Goal: Task Accomplishment & Management: Use online tool/utility

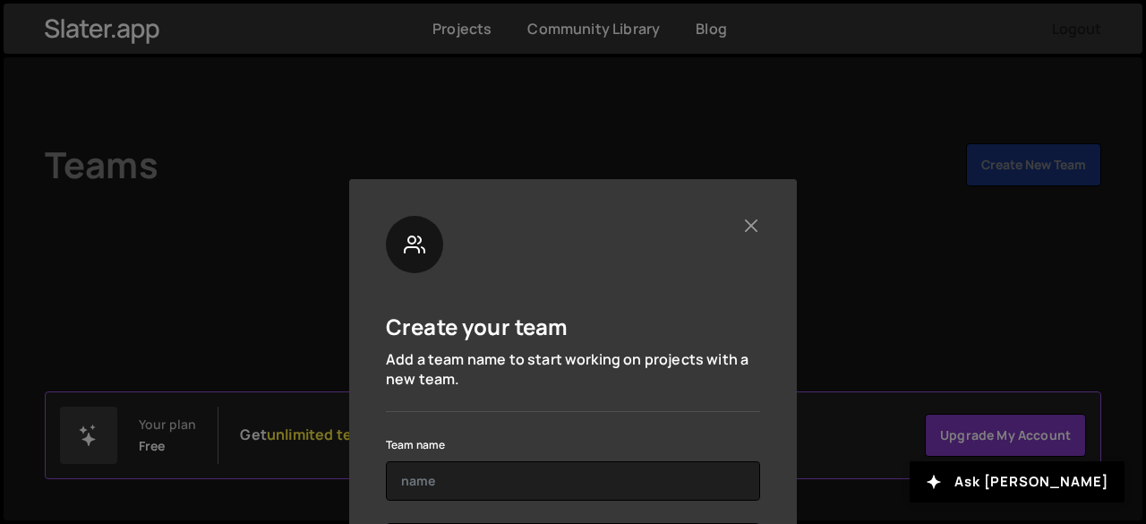
scroll to position [98, 0]
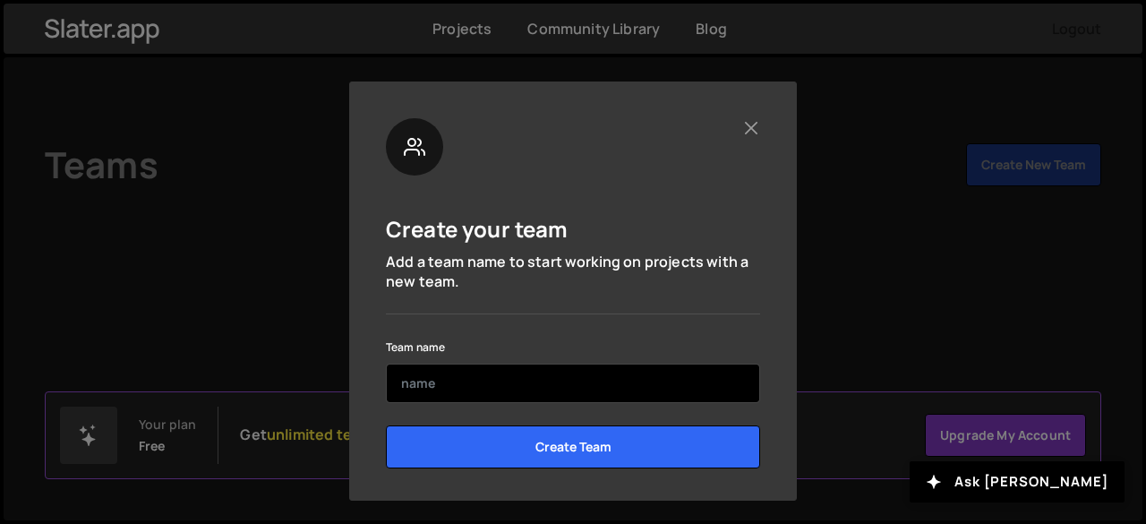
click at [469, 391] on input "text" at bounding box center [573, 383] width 374 height 39
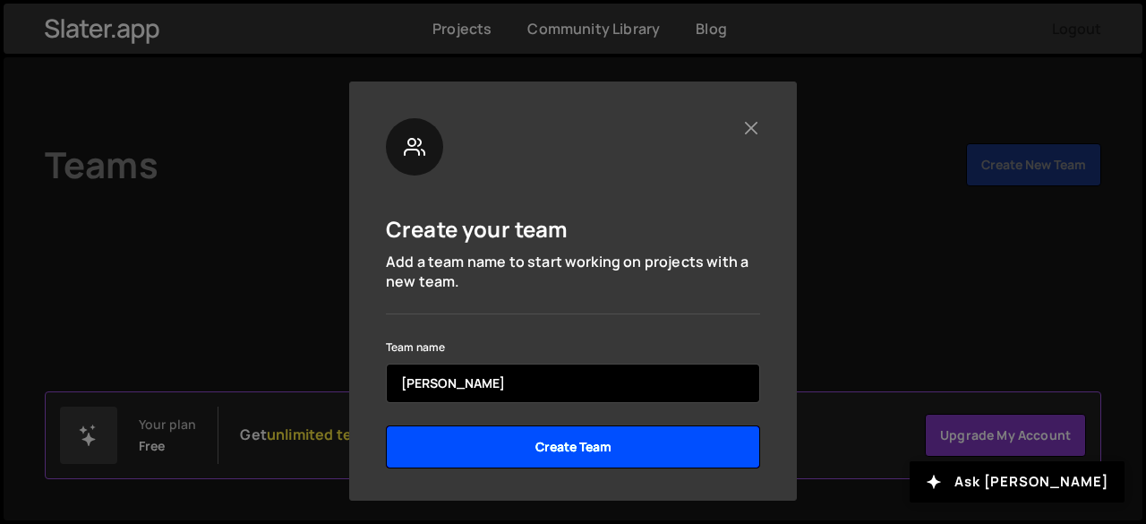
type input "[PERSON_NAME]"
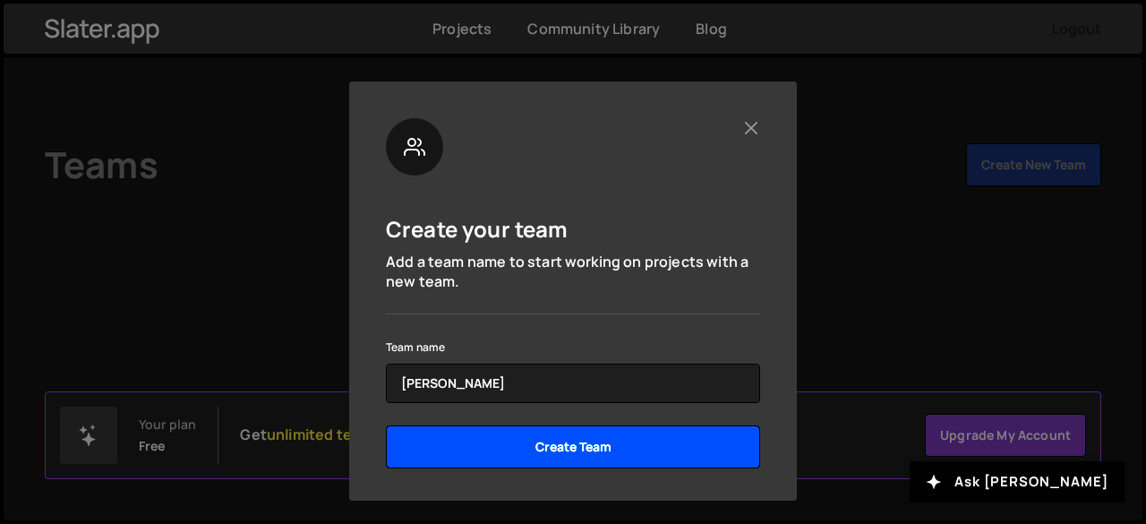
click at [476, 463] on input "Create Team" at bounding box center [573, 446] width 374 height 43
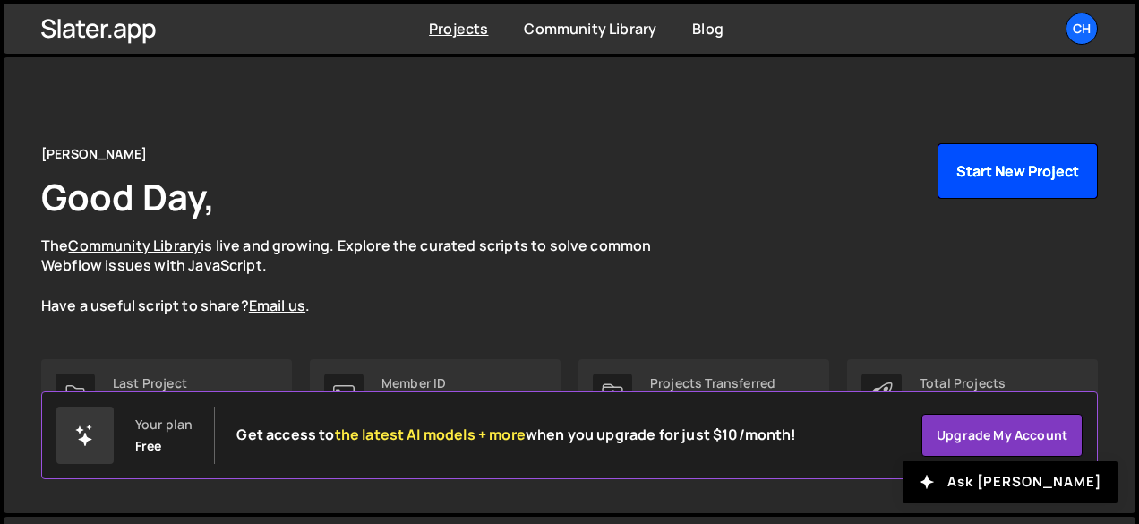
click at [1016, 173] on button "Start New Project" at bounding box center [1018, 171] width 160 height 56
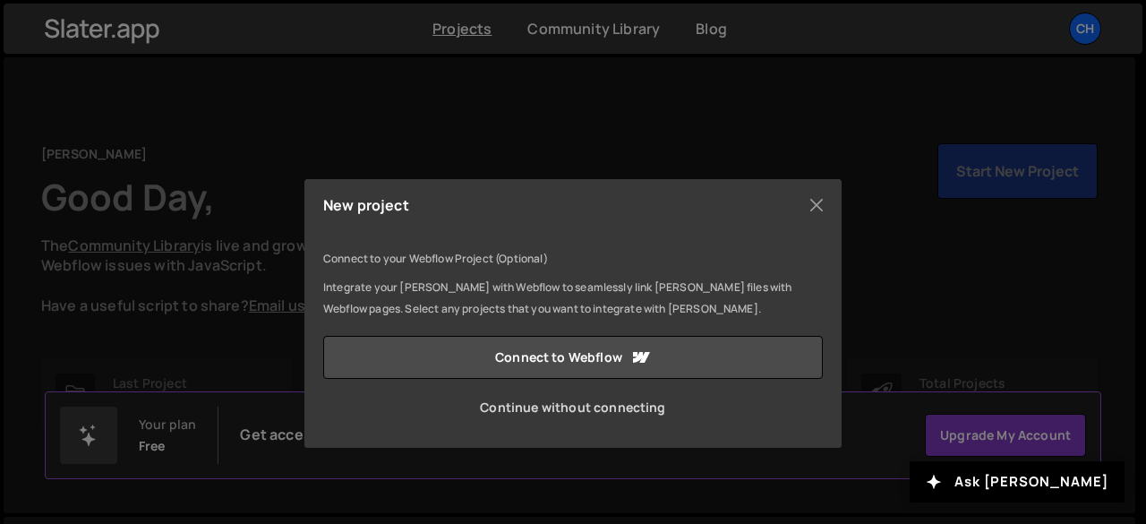
click at [604, 411] on link "Continue without connecting" at bounding box center [573, 407] width 500 height 43
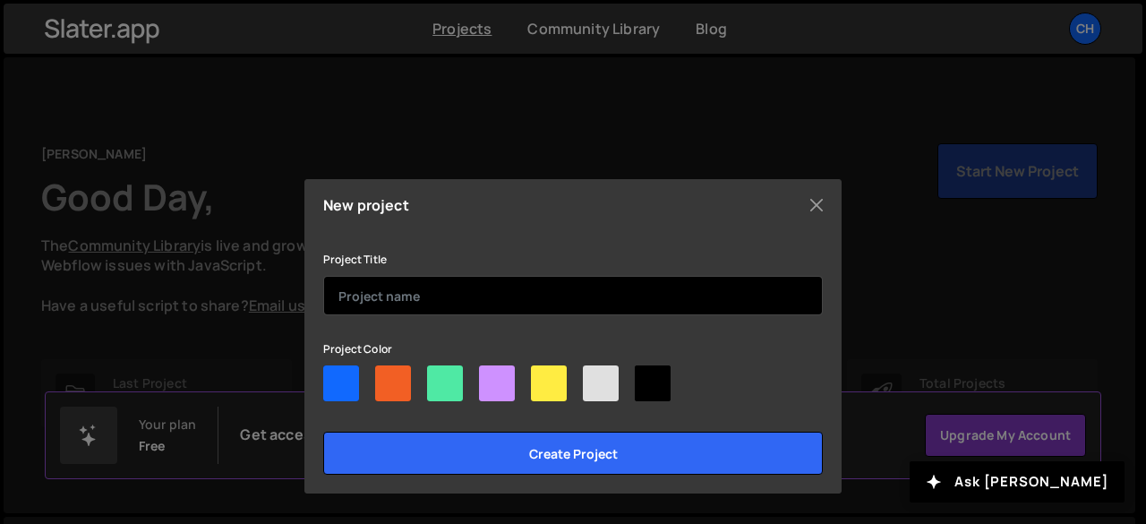
click at [498, 293] on input "text" at bounding box center [573, 295] width 500 height 39
type input "v"
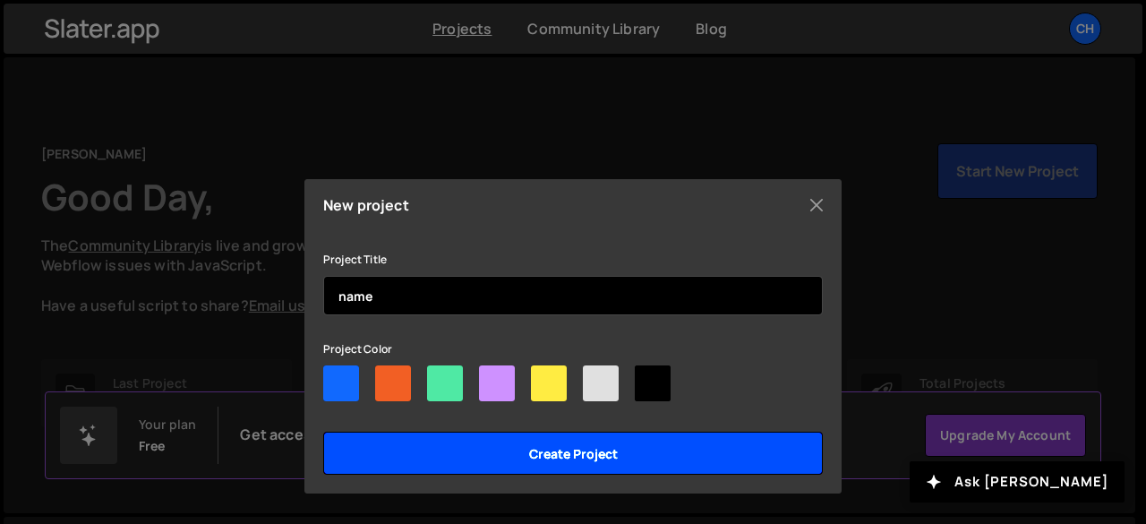
type input "name"
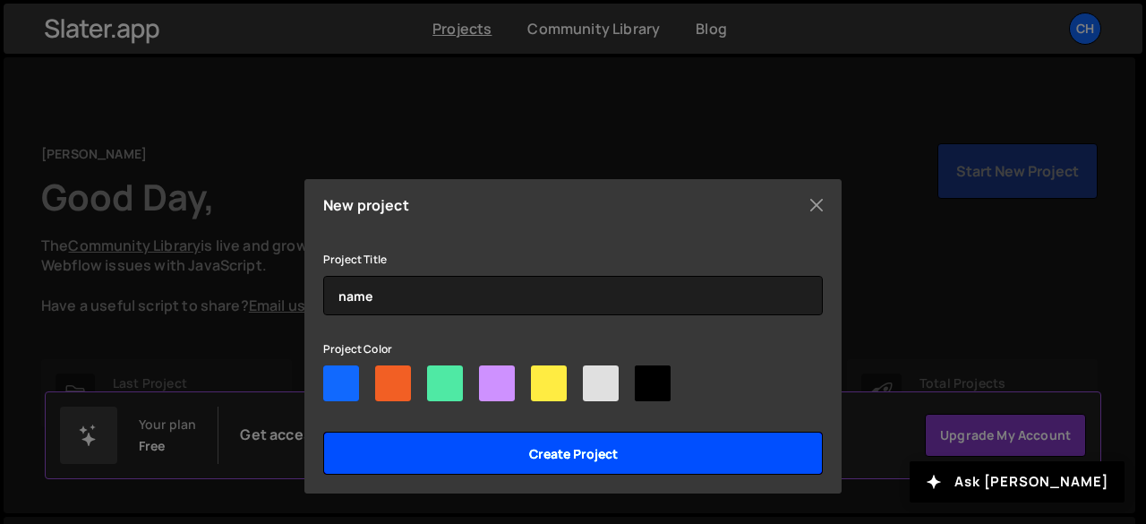
click at [587, 446] on input "Create project" at bounding box center [573, 453] width 500 height 43
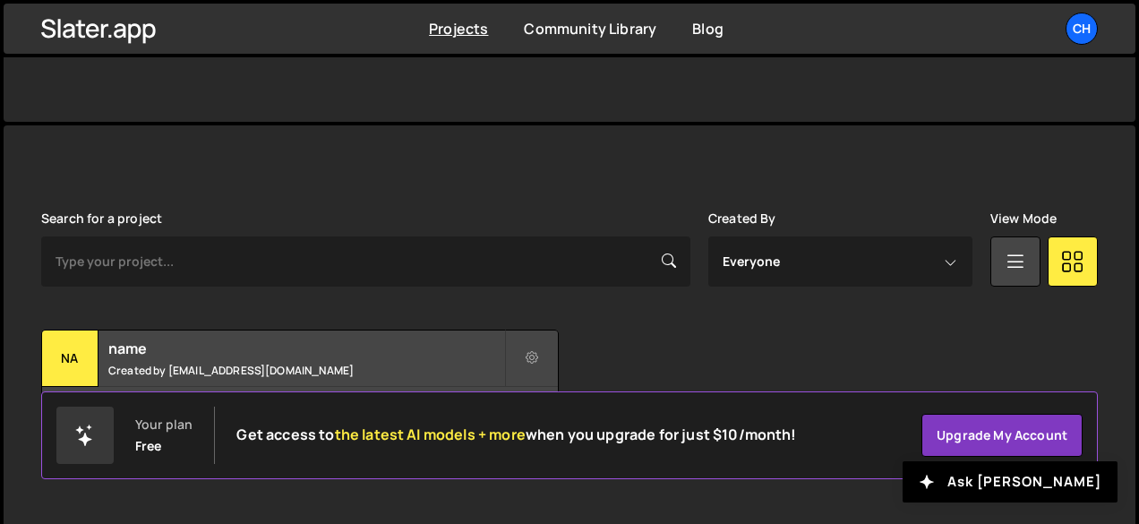
scroll to position [396, 0]
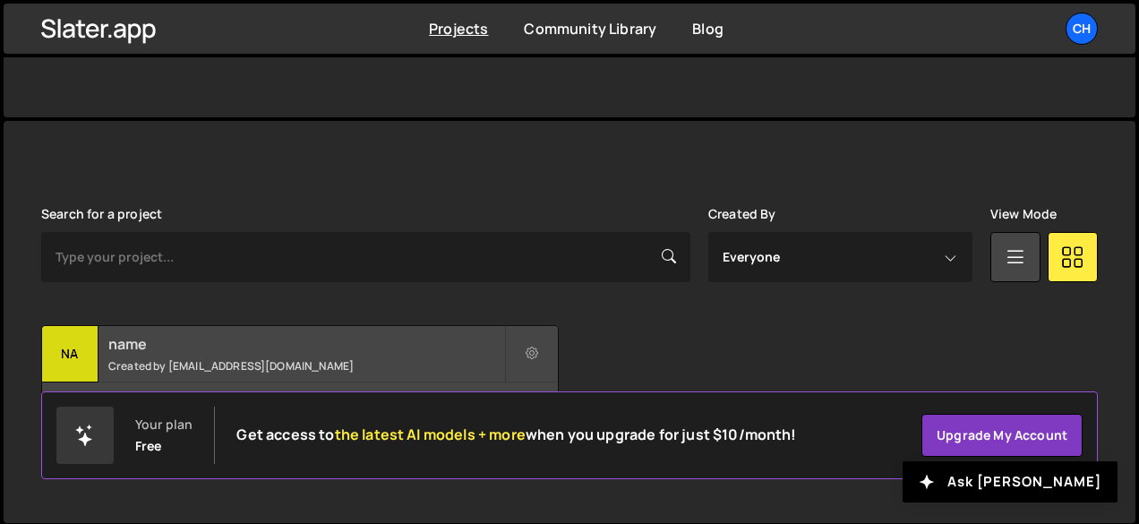
click at [371, 361] on small "Created by [EMAIL_ADDRESS][DOMAIN_NAME]" at bounding box center [306, 365] width 396 height 15
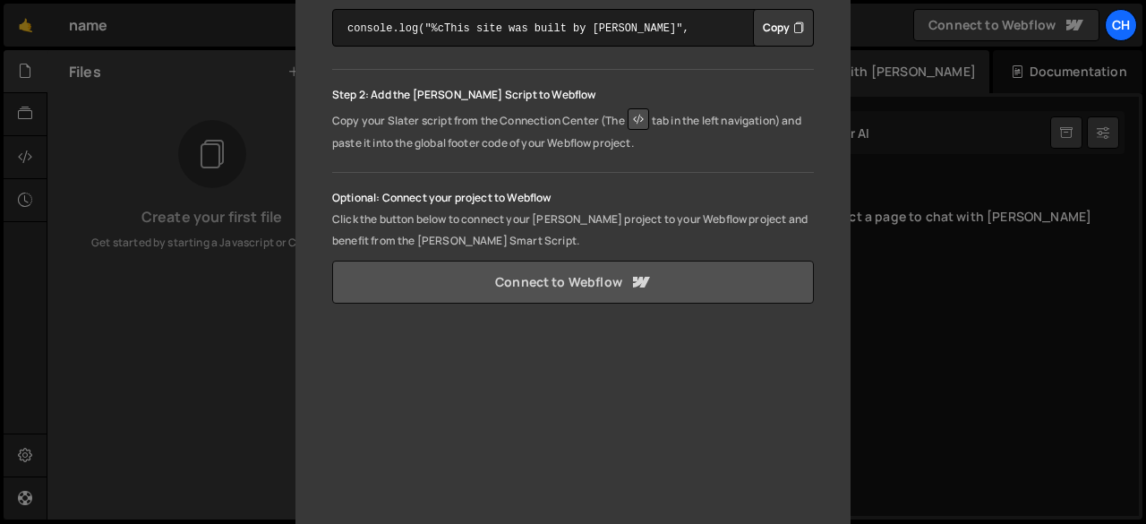
scroll to position [357, 0]
click at [576, 285] on link "Connect to Webflow" at bounding box center [573, 284] width 482 height 43
